Goal: Task Accomplishment & Management: Manage account settings

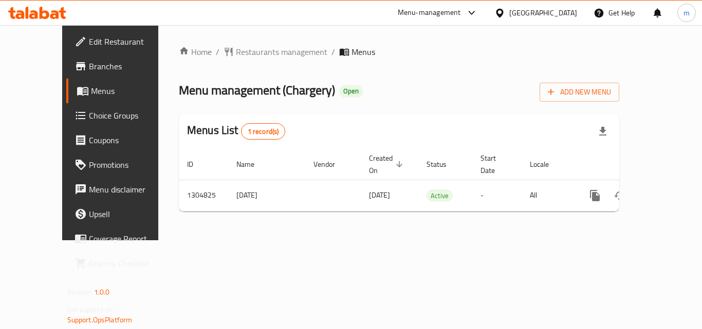
click at [461, 12] on div "Menu-management" at bounding box center [429, 13] width 63 height 12
click at [426, 90] on div "Restaurant-Management" at bounding box center [416, 89] width 81 height 11
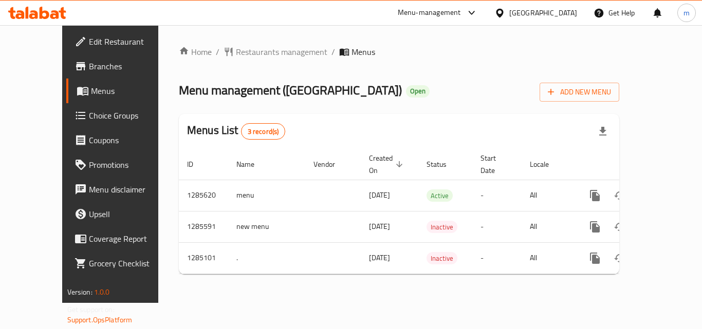
click at [461, 11] on div "Menu-management" at bounding box center [429, 13] width 63 height 12
click at [397, 82] on div "Restaurant-Management" at bounding box center [416, 90] width 97 height 24
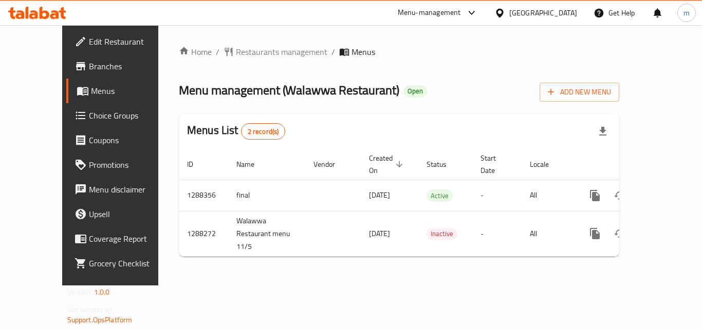
click at [461, 10] on div "Menu-management" at bounding box center [429, 13] width 63 height 12
click at [446, 89] on div "Restaurant-Management" at bounding box center [423, 89] width 81 height 11
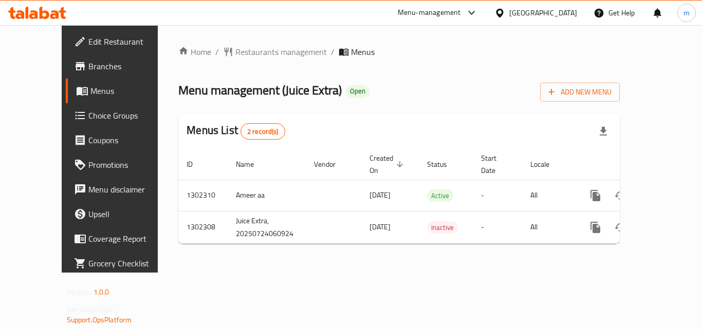
click at [441, 11] on div "Menu-management" at bounding box center [429, 13] width 63 height 12
click at [353, 90] on div "Restaurant-Management" at bounding box center [374, 89] width 81 height 11
click at [421, 8] on div "Menu-management" at bounding box center [429, 13] width 63 height 12
click at [372, 86] on div "Restaurant-Management" at bounding box center [374, 89] width 81 height 11
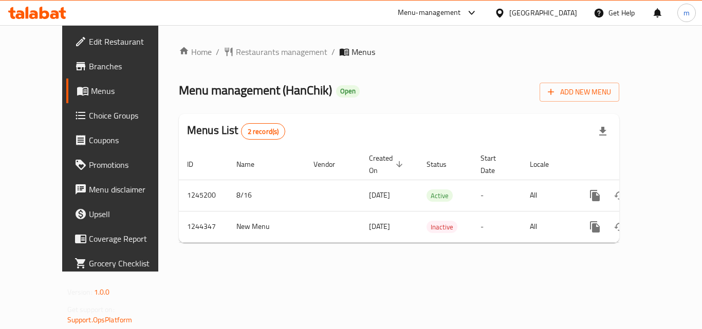
click at [461, 12] on div "Menu-management" at bounding box center [429, 13] width 63 height 12
click at [388, 86] on div "Restaurant-Management" at bounding box center [422, 89] width 81 height 11
click at [422, 5] on div "Menu-management" at bounding box center [437, 13] width 97 height 25
click at [441, 11] on div "Menu-management" at bounding box center [429, 13] width 63 height 12
click at [384, 91] on div "Restaurant-Management" at bounding box center [374, 89] width 81 height 11
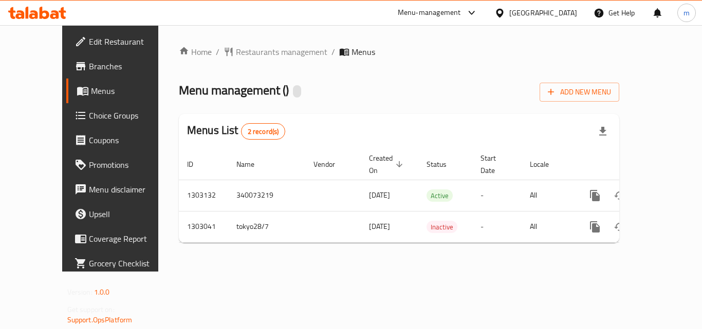
click at [416, 9] on div "Menu-management" at bounding box center [429, 13] width 63 height 12
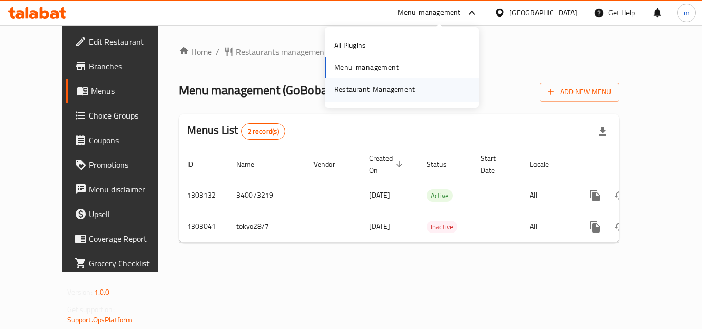
click at [368, 87] on div "Restaurant-Management" at bounding box center [374, 89] width 81 height 11
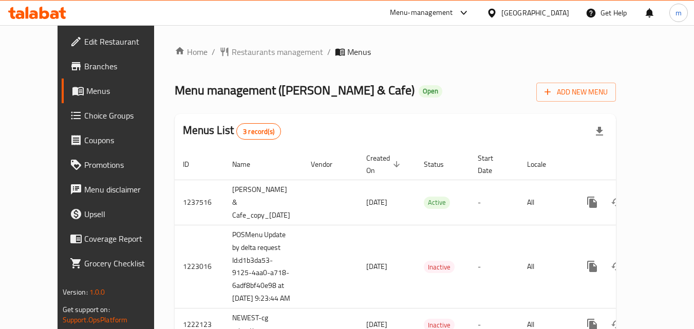
click at [407, 13] on div "Menu-management" at bounding box center [421, 13] width 63 height 12
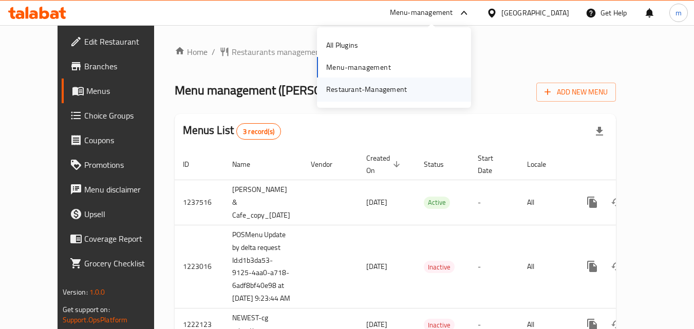
click at [366, 86] on div "Restaurant-Management" at bounding box center [366, 89] width 81 height 11
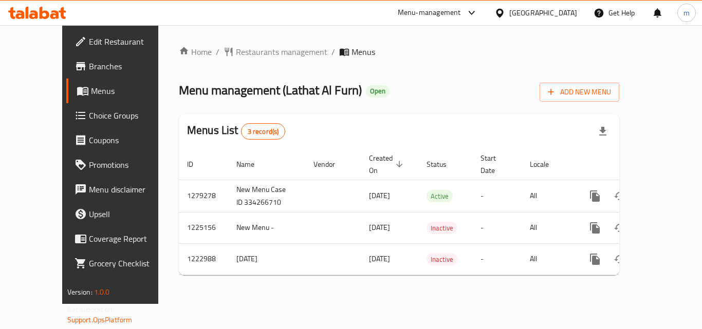
click at [461, 11] on div "Menu-management" at bounding box center [429, 13] width 63 height 12
click at [410, 82] on div "Restaurant-Management" at bounding box center [422, 90] width 97 height 24
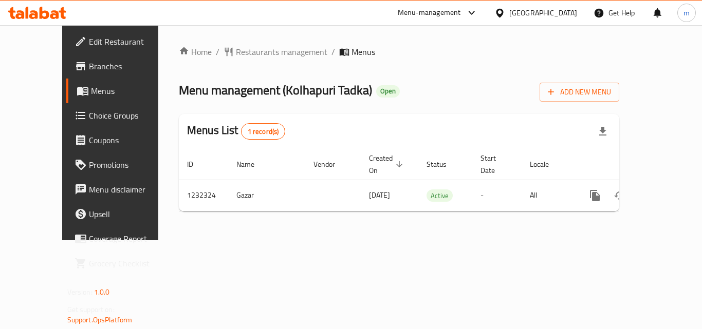
click at [426, 12] on div "Menu-management" at bounding box center [429, 13] width 63 height 12
click at [384, 90] on div "Restaurant-Management" at bounding box center [374, 89] width 81 height 11
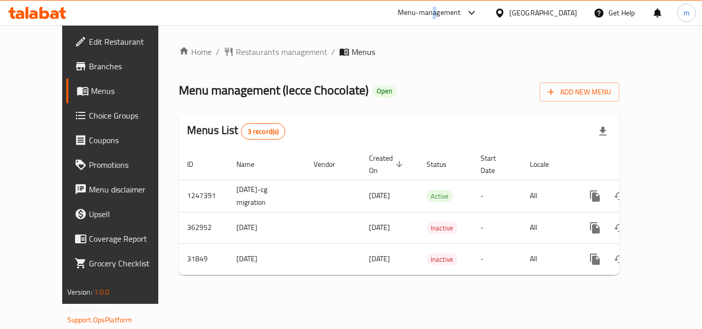
drag, startPoint x: 0, startPoint y: 0, endPoint x: 479, endPoint y: 8, distance: 479.3
click at [461, 8] on div "Menu-management" at bounding box center [429, 13] width 63 height 12
click at [409, 84] on div "Restaurant-Management" at bounding box center [419, 89] width 81 height 11
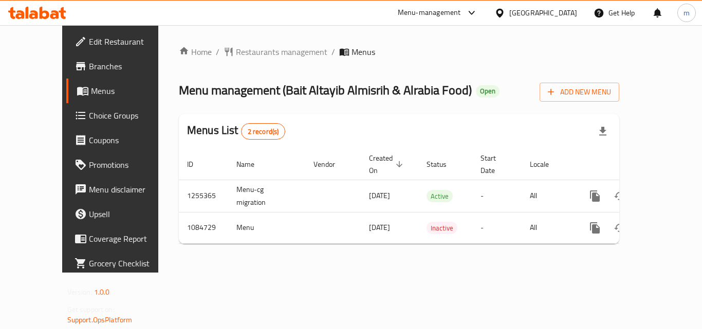
click at [467, 13] on icon at bounding box center [471, 13] width 12 height 12
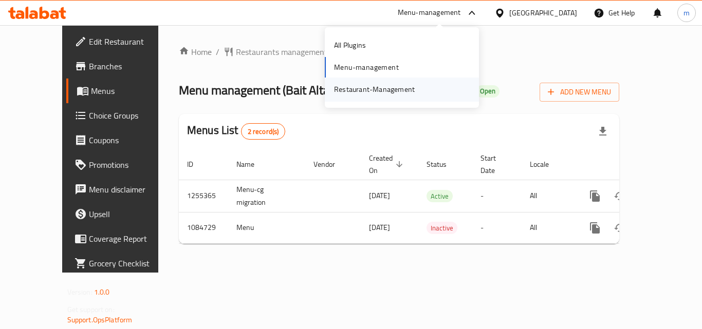
click at [403, 89] on div "Restaurant-Management" at bounding box center [374, 89] width 81 height 11
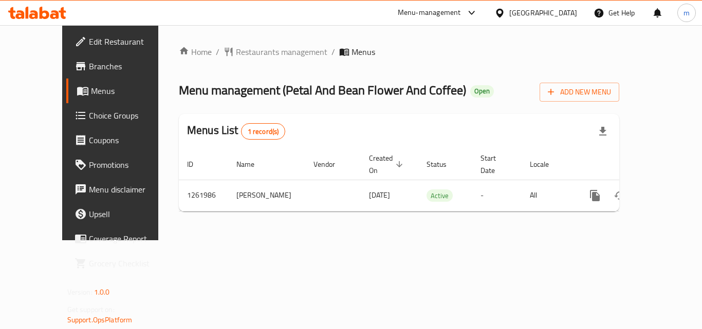
click at [461, 8] on div "Menu-management" at bounding box center [429, 13] width 63 height 12
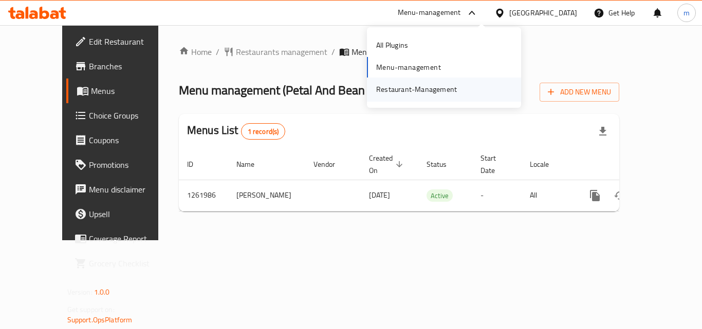
click at [432, 85] on div "Restaurant-Management" at bounding box center [416, 89] width 81 height 11
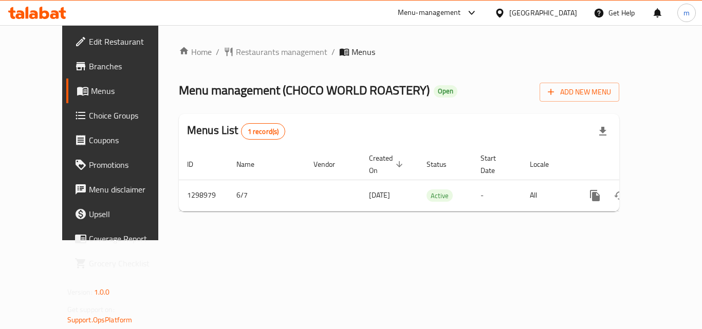
click at [416, 6] on div "Menu-management" at bounding box center [437, 13] width 97 height 25
click at [424, 11] on div "Menu-management" at bounding box center [429, 13] width 63 height 12
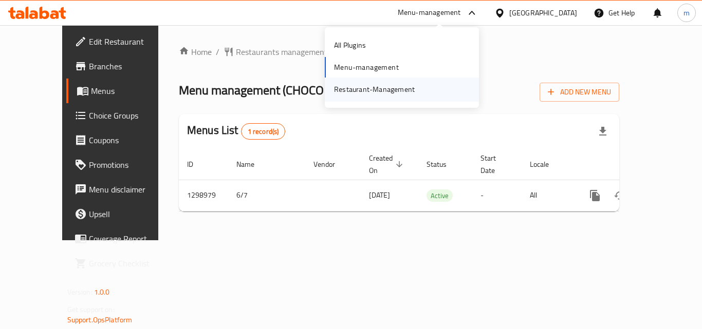
click at [388, 88] on div "Restaurant-Management" at bounding box center [374, 89] width 81 height 11
click at [449, 9] on div "Menu-management" at bounding box center [429, 13] width 63 height 12
click at [375, 84] on div "Restaurant-Management" at bounding box center [374, 89] width 81 height 11
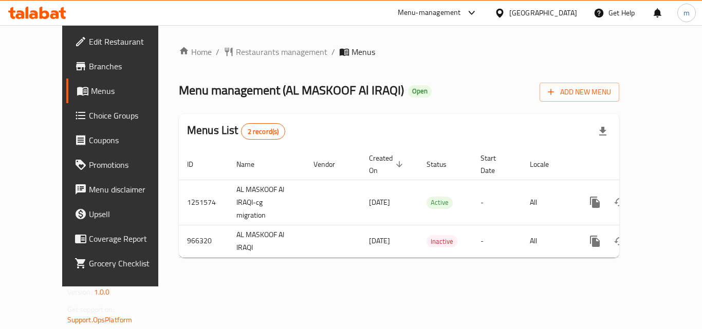
click at [425, 7] on div "Menu-management" at bounding box center [429, 13] width 63 height 12
click at [348, 84] on div "Restaurant-Management" at bounding box center [374, 89] width 81 height 11
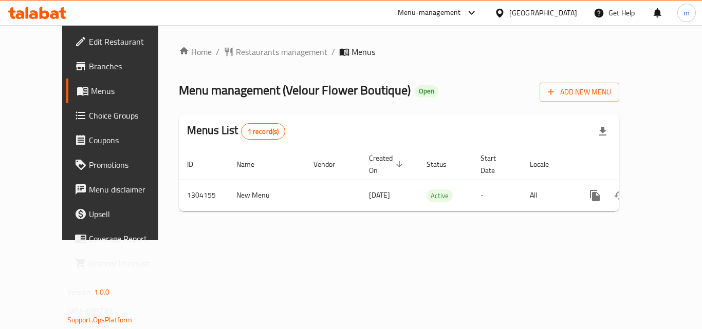
click at [461, 15] on div "Menu-management" at bounding box center [429, 13] width 63 height 12
click at [414, 90] on div "Restaurant-Management" at bounding box center [423, 89] width 81 height 11
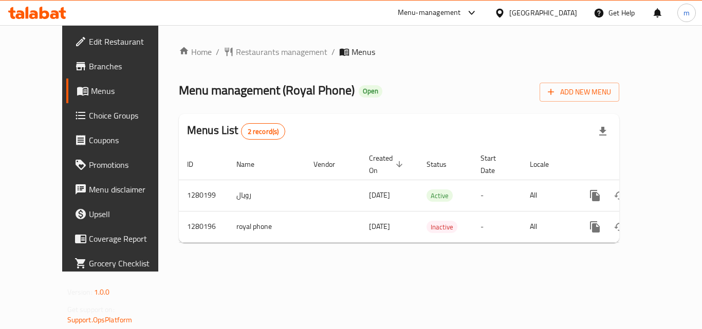
click at [461, 14] on div "Menu-management" at bounding box center [429, 13] width 63 height 12
click at [437, 82] on div "Restaurant-Management" at bounding box center [422, 90] width 97 height 24
click at [461, 8] on div "Menu-management" at bounding box center [429, 13] width 63 height 12
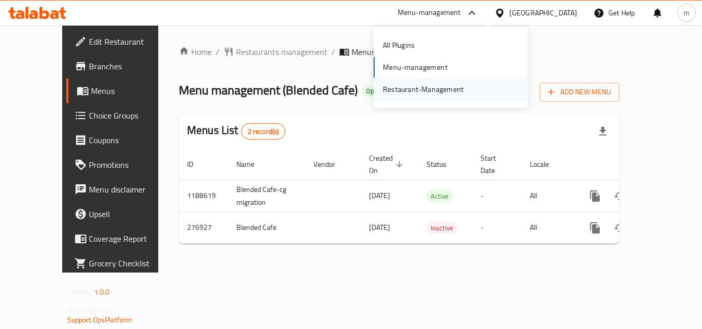
click at [432, 87] on div "Restaurant-Management" at bounding box center [423, 89] width 81 height 11
